Goal: Find specific page/section: Find specific page/section

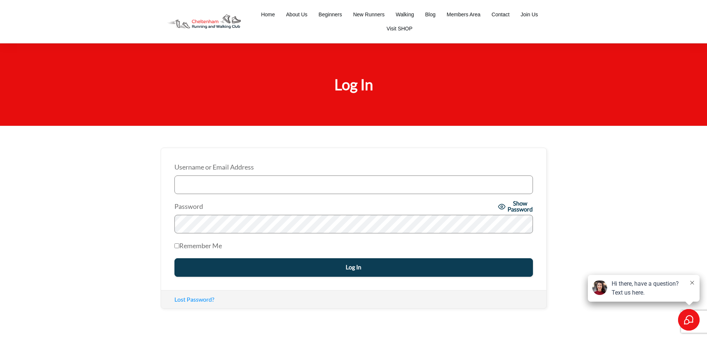
type input "[EMAIL_ADDRESS][DOMAIN_NAME]"
click at [338, 269] on input "Log In" at bounding box center [353, 267] width 358 height 19
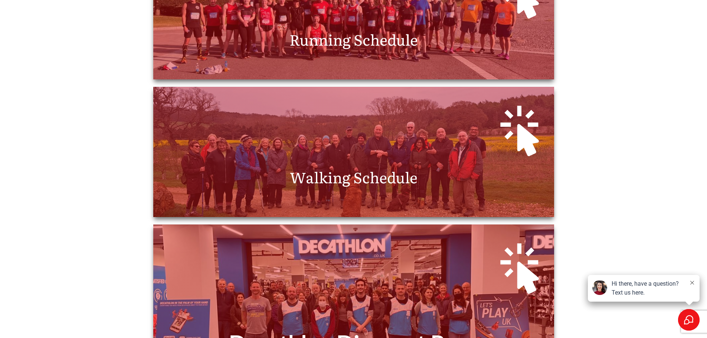
scroll to position [297, 0]
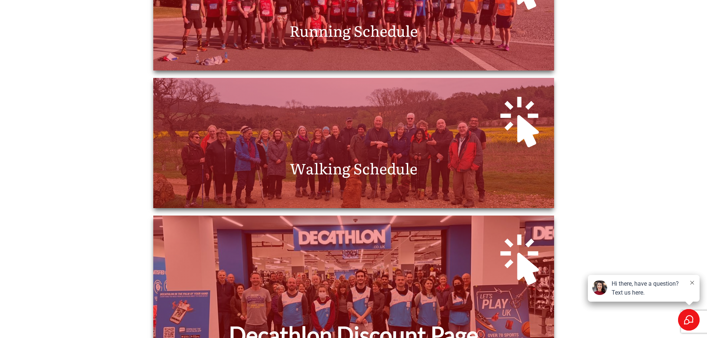
click at [363, 39] on span "Running Schedule" at bounding box center [353, 30] width 128 height 22
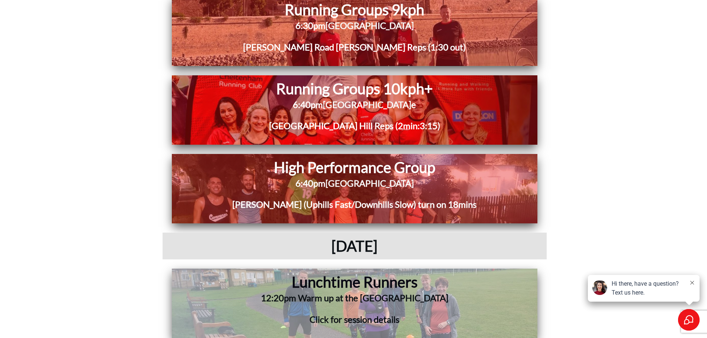
scroll to position [1484, 0]
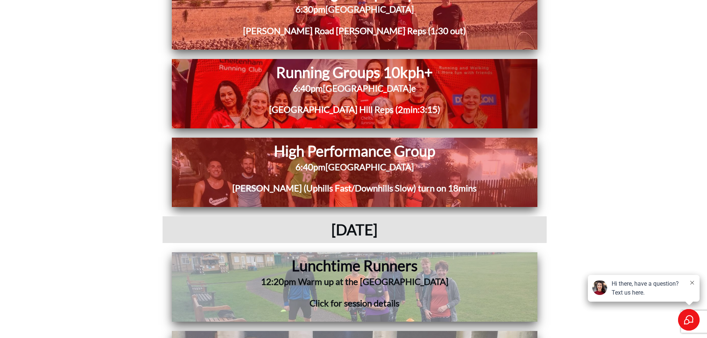
click at [369, 166] on span "[GEOGRAPHIC_DATA]" at bounding box center [369, 166] width 88 height 11
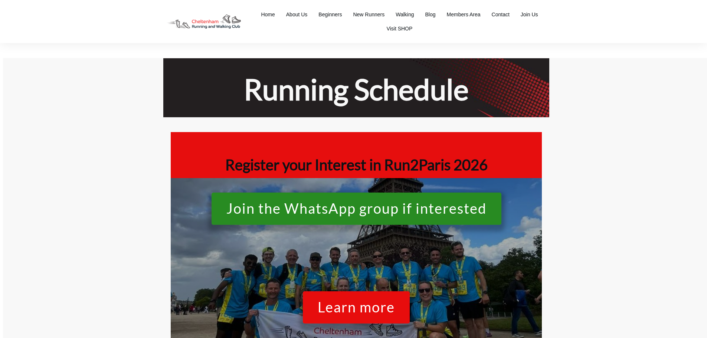
scroll to position [1484, 0]
